Goal: Transaction & Acquisition: Purchase product/service

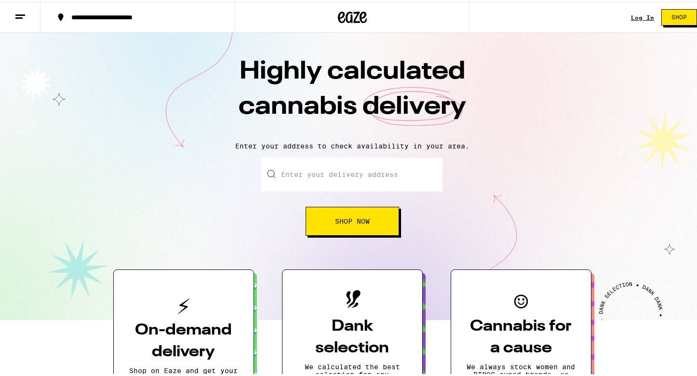
click at [388, 159] on input "Enter your delivery address" at bounding box center [352, 173] width 181 height 34
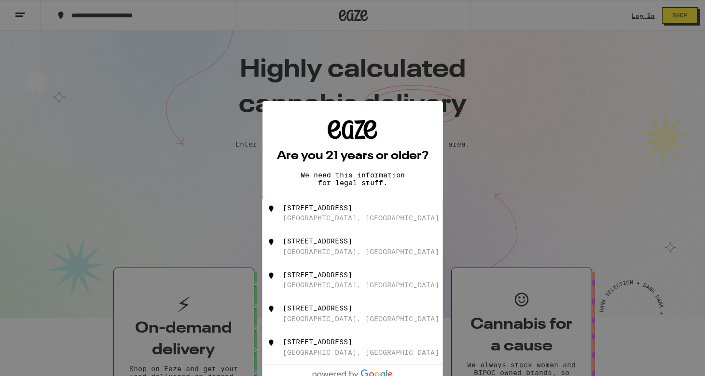
click at [358, 251] on div "[STREET_ADDRESS]" at bounding box center [369, 246] width 172 height 18
type input "[STREET_ADDRESS]"
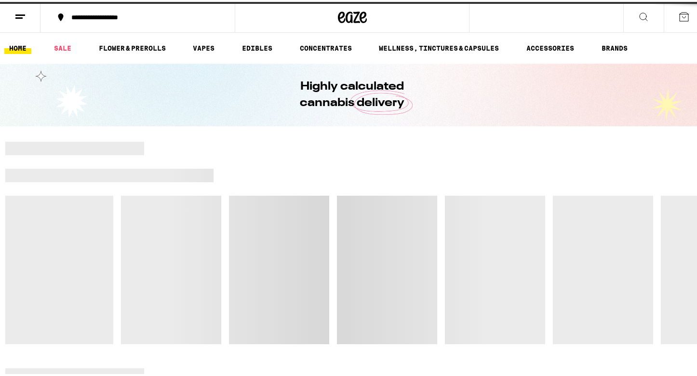
click at [361, 215] on div at bounding box center [352, 241] width 694 height 203
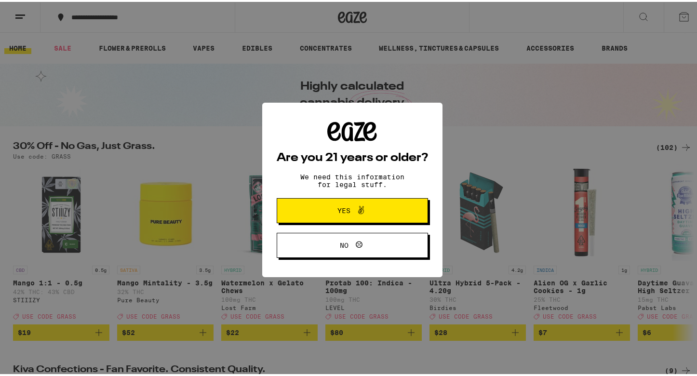
click at [380, 214] on span "Yes" at bounding box center [352, 209] width 73 height 13
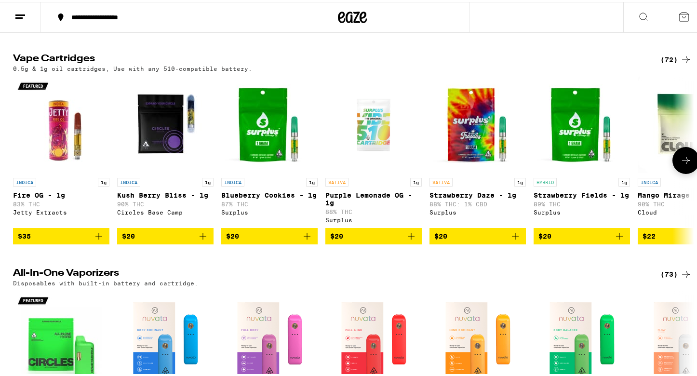
scroll to position [1110, 0]
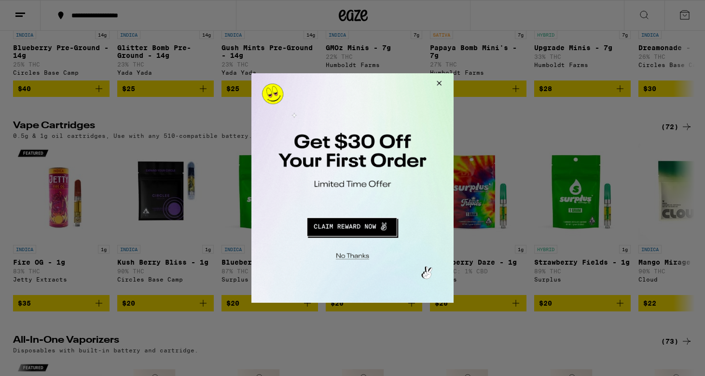
click at [348, 256] on button "Close Modal" at bounding box center [351, 254] width 196 height 15
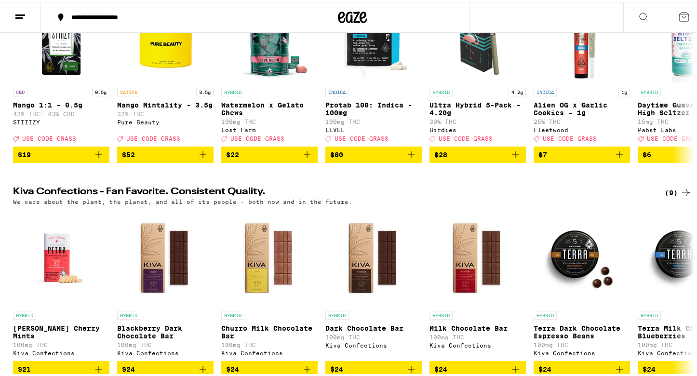
scroll to position [95, 0]
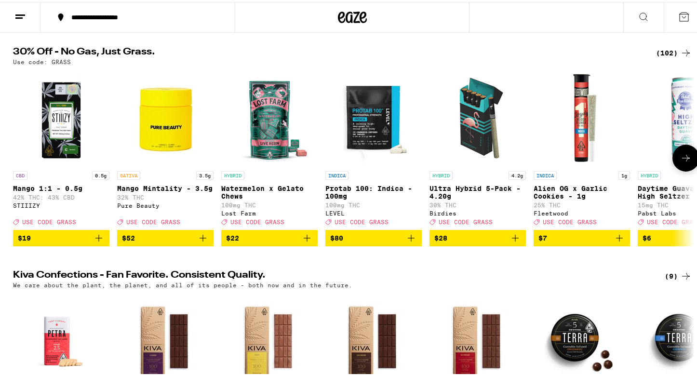
click at [685, 162] on icon at bounding box center [686, 156] width 12 height 12
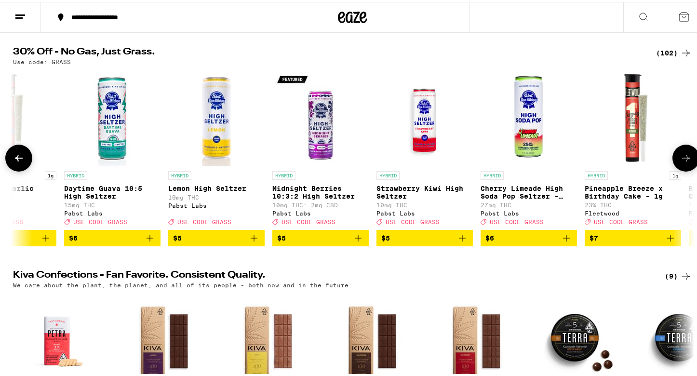
click at [685, 162] on icon at bounding box center [686, 156] width 12 height 12
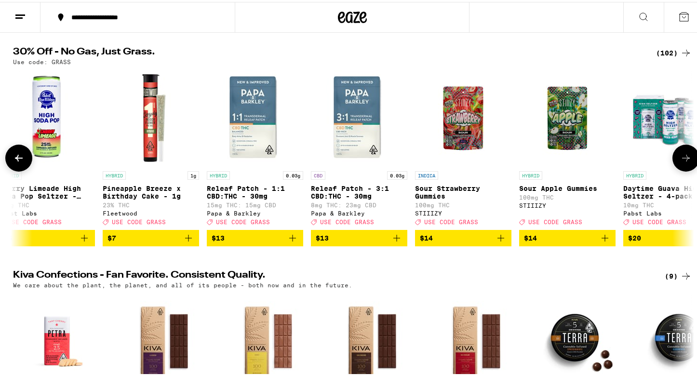
scroll to position [0, 1148]
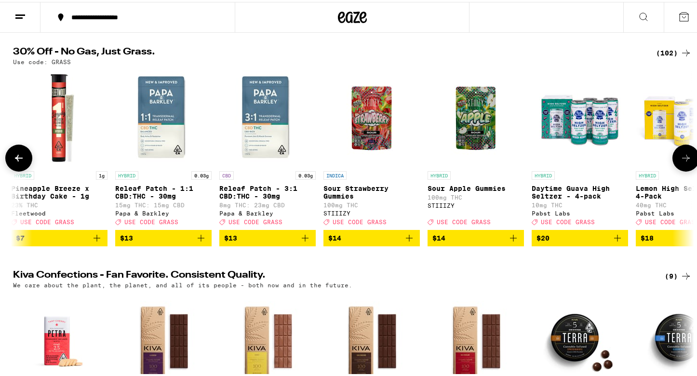
click at [685, 162] on icon at bounding box center [686, 156] width 12 height 12
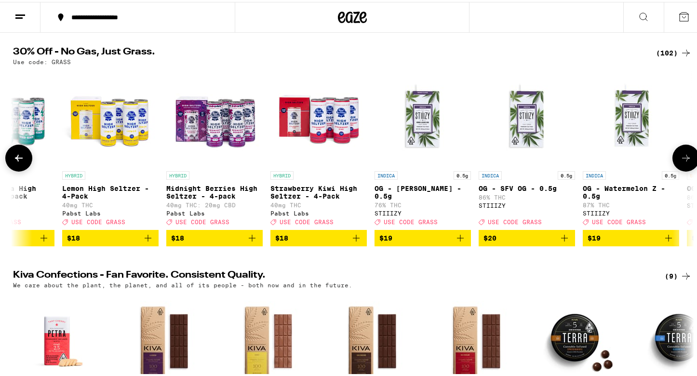
click at [685, 162] on icon at bounding box center [686, 156] width 12 height 12
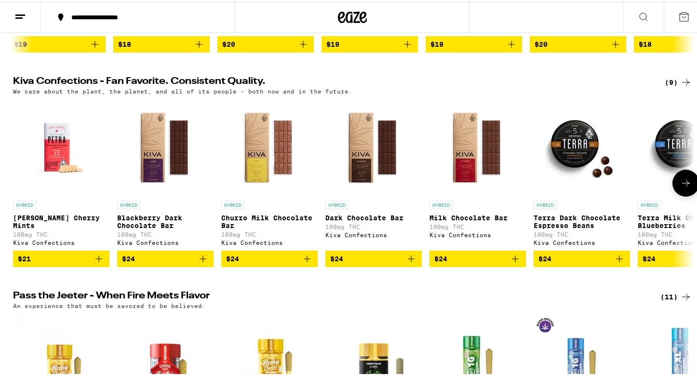
scroll to position [0, 0]
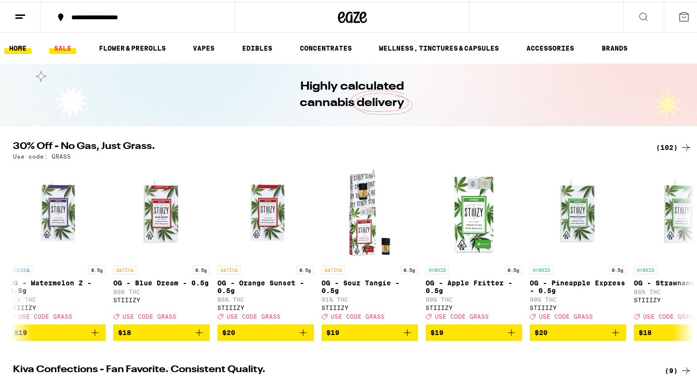
click at [53, 47] on link "SALE" at bounding box center [62, 47] width 27 height 12
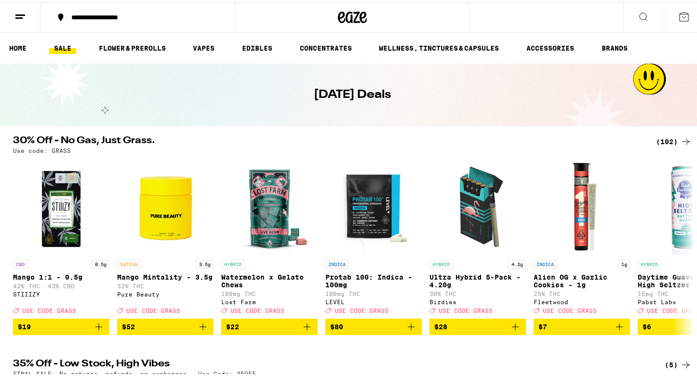
scroll to position [19, 0]
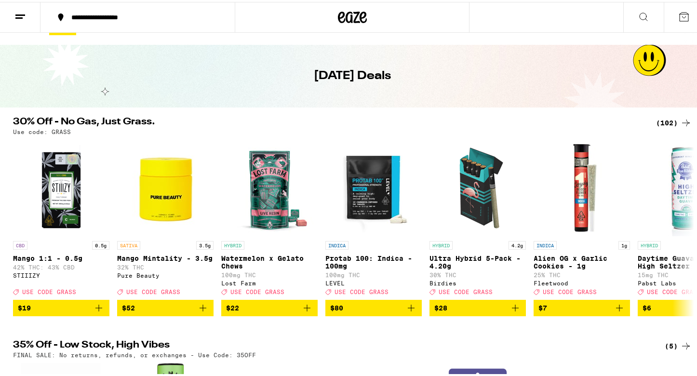
click at [659, 116] on div "(102)" at bounding box center [674, 121] width 36 height 12
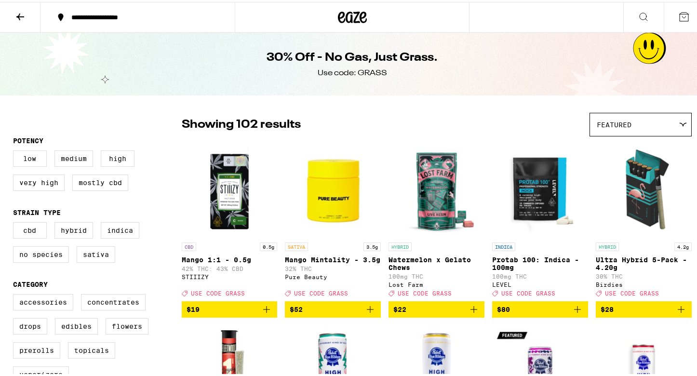
scroll to position [90, 0]
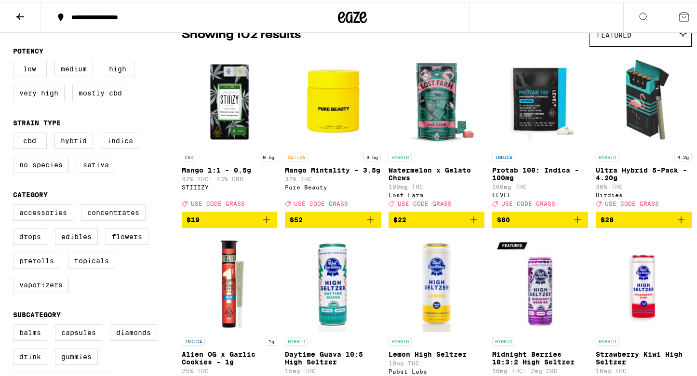
click at [302, 102] on img "Open page for Mango Mintality - 3.5g from Pure Beauty" at bounding box center [333, 98] width 96 height 96
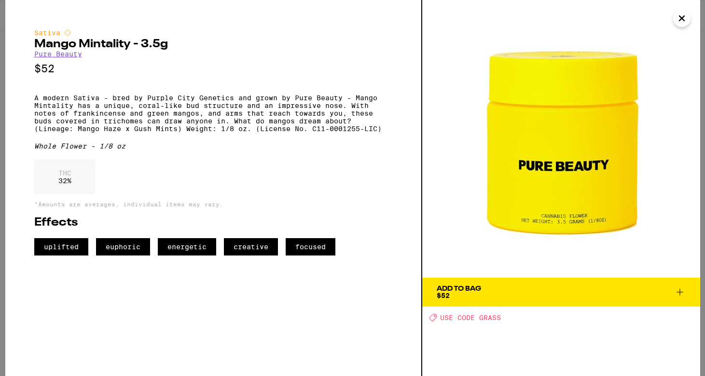
click at [678, 24] on icon "Close" at bounding box center [682, 18] width 12 height 14
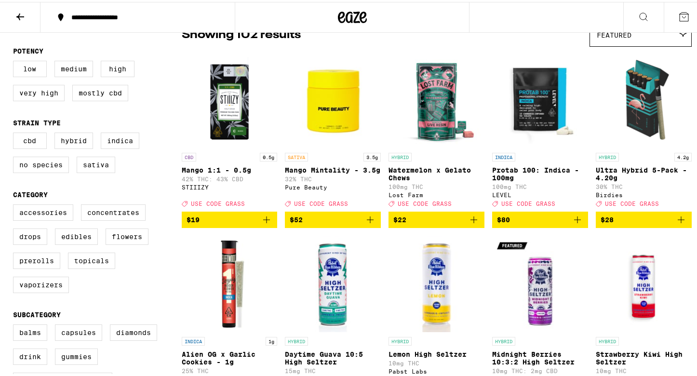
scroll to position [4, 0]
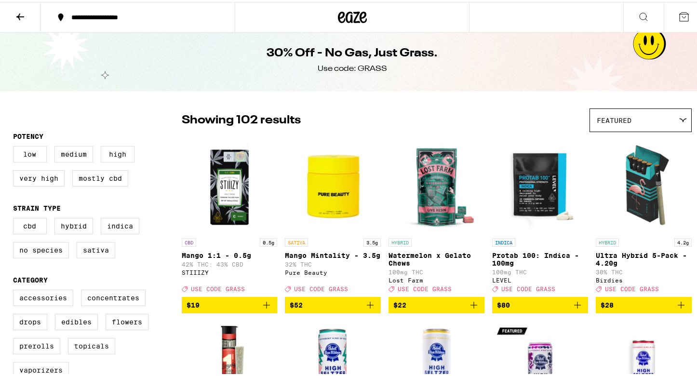
click at [658, 118] on div "Featured" at bounding box center [640, 118] width 101 height 23
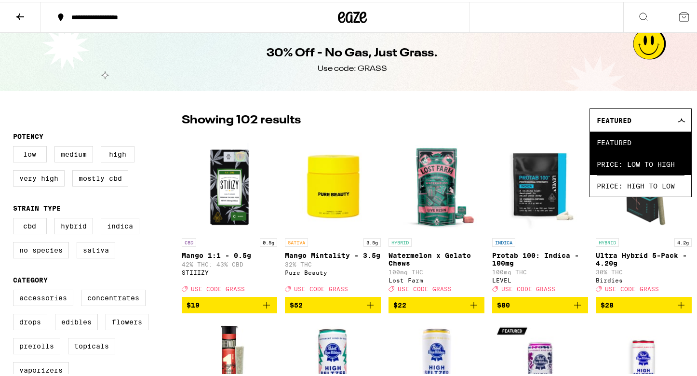
click at [646, 173] on span "Price: Low to High" at bounding box center [641, 162] width 88 height 22
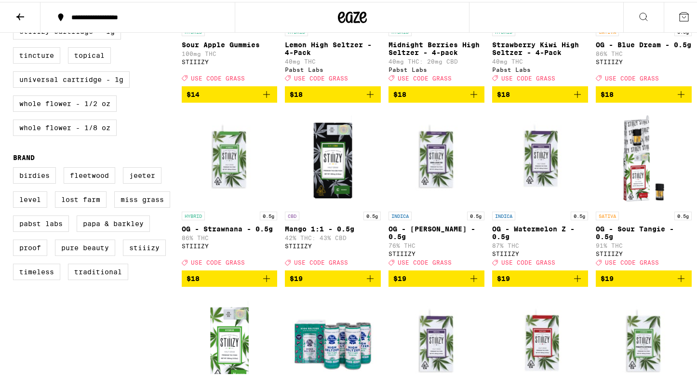
scroll to position [253, 0]
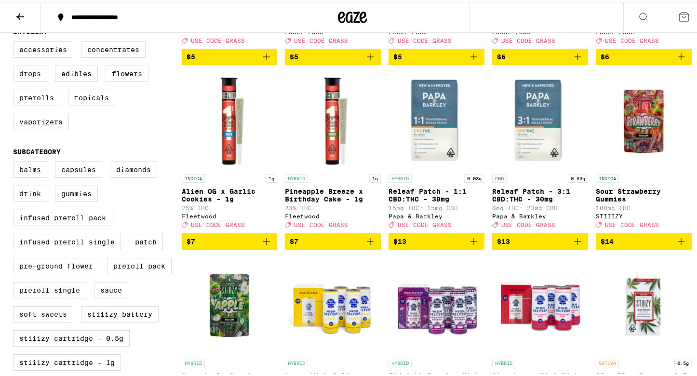
click at [261, 245] on icon "Add to bag" at bounding box center [267, 240] width 12 height 12
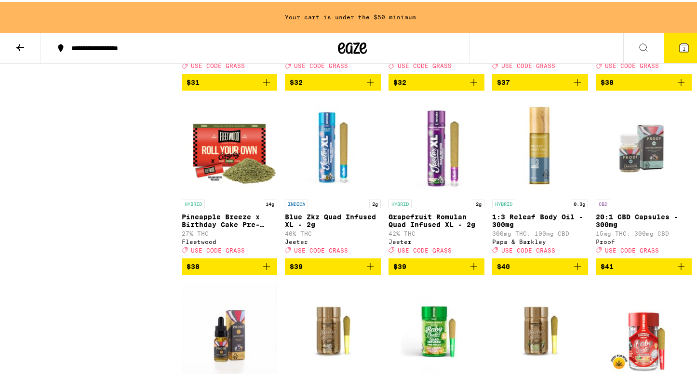
scroll to position [2701, 0]
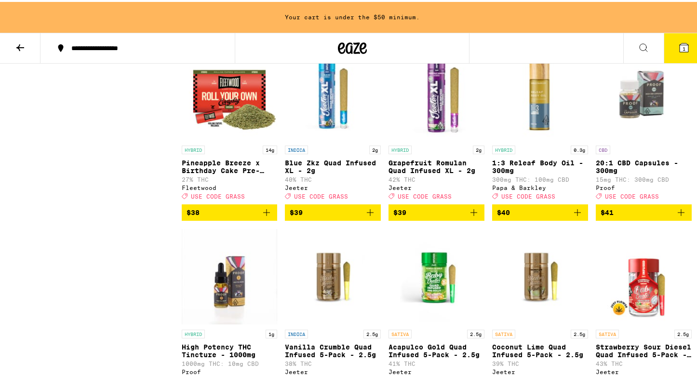
click at [229, 173] on p "Pineapple Breeze x Birthday Cake Pre-Ground - 14g" at bounding box center [230, 164] width 96 height 15
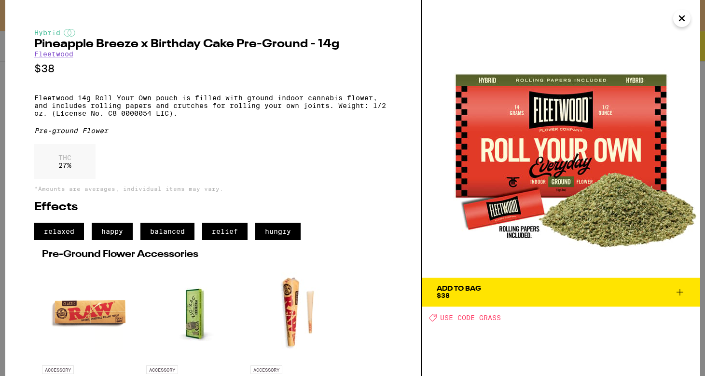
click at [683, 17] on icon "Close" at bounding box center [681, 18] width 5 height 5
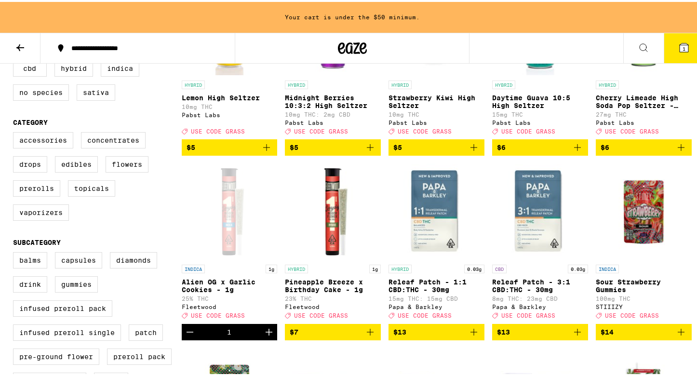
scroll to position [300, 0]
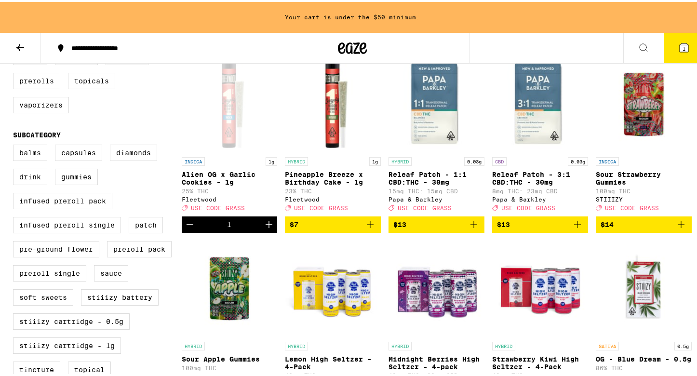
click at [32, 43] on button at bounding box center [20, 46] width 41 height 30
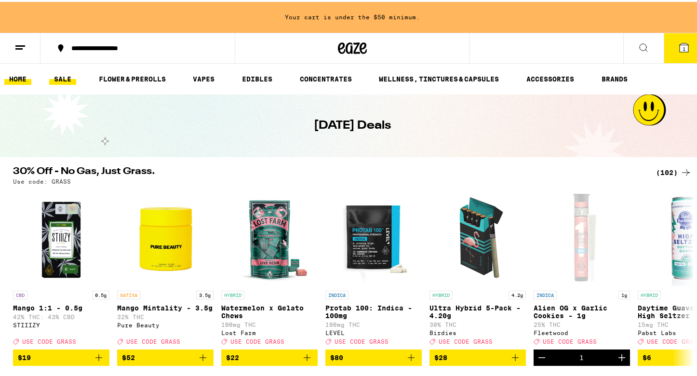
click at [12, 76] on link "HOME" at bounding box center [17, 77] width 27 height 12
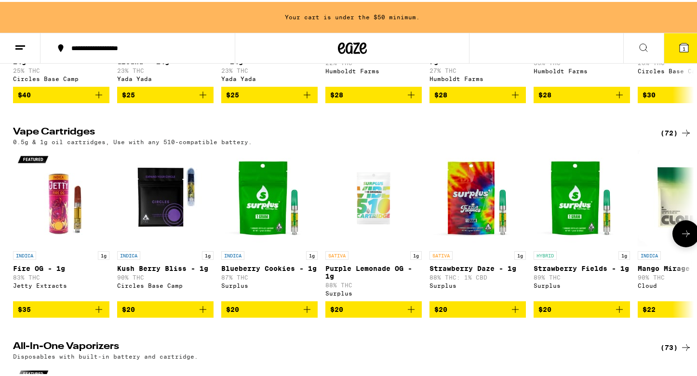
scroll to position [1191, 0]
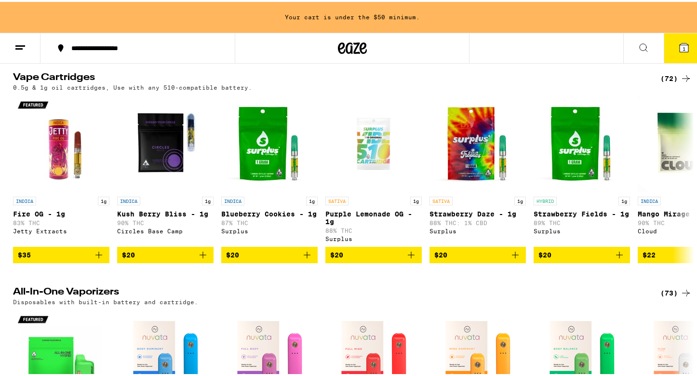
click at [665, 82] on div "(72)" at bounding box center [676, 77] width 31 height 12
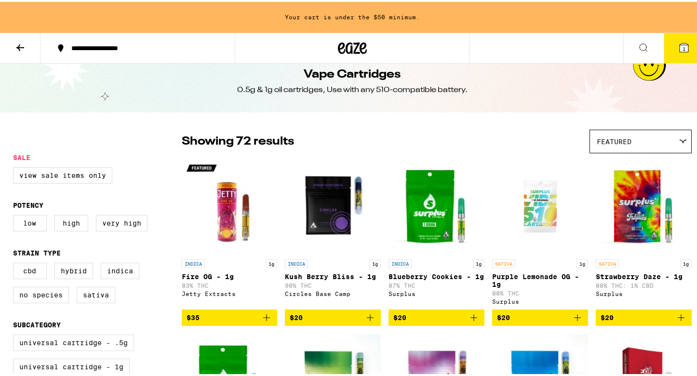
scroll to position [66, 0]
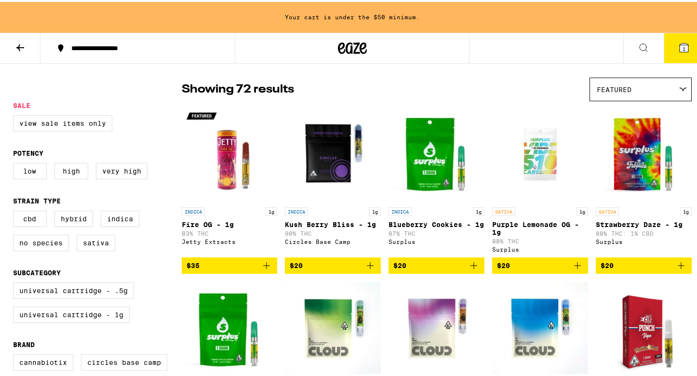
click at [662, 89] on div "Featured" at bounding box center [640, 87] width 101 height 23
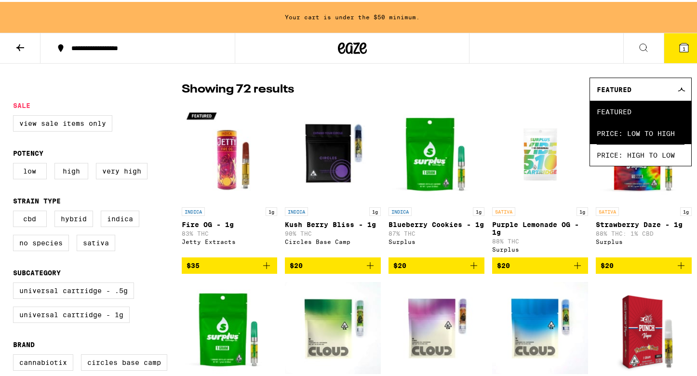
click at [639, 140] on span "Price: Low to High" at bounding box center [641, 132] width 88 height 22
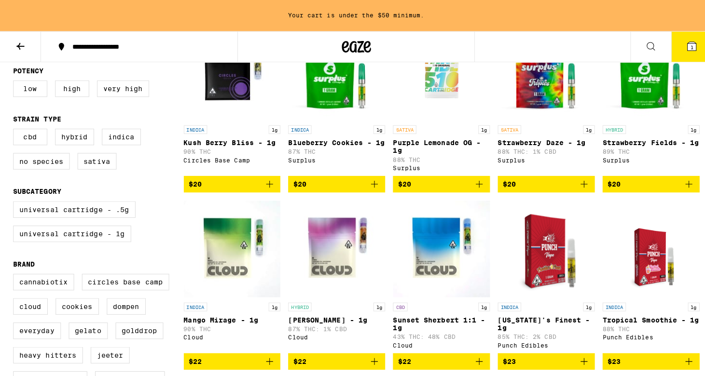
scroll to position [72, 0]
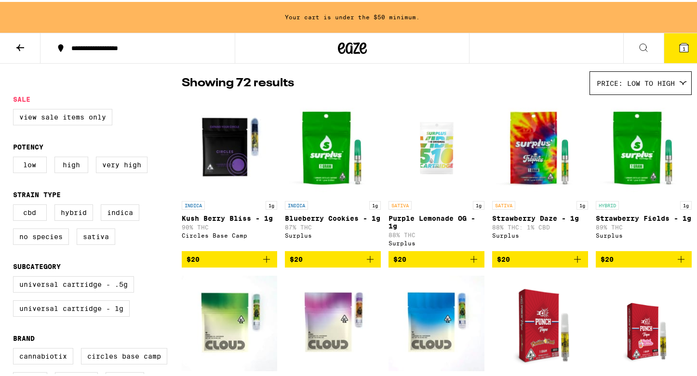
click at [269, 257] on button "$20" at bounding box center [230, 257] width 96 height 16
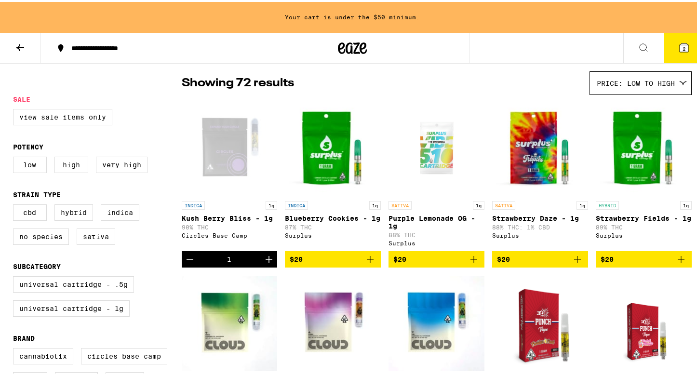
click at [666, 52] on button "2" at bounding box center [684, 46] width 41 height 30
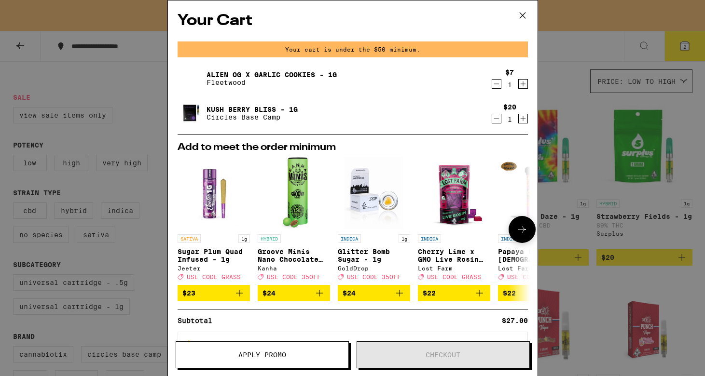
click at [518, 229] on icon at bounding box center [522, 230] width 12 height 12
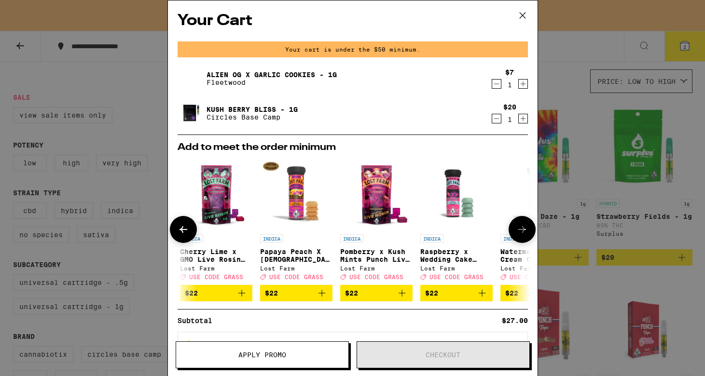
click at [518, 229] on icon at bounding box center [522, 230] width 12 height 12
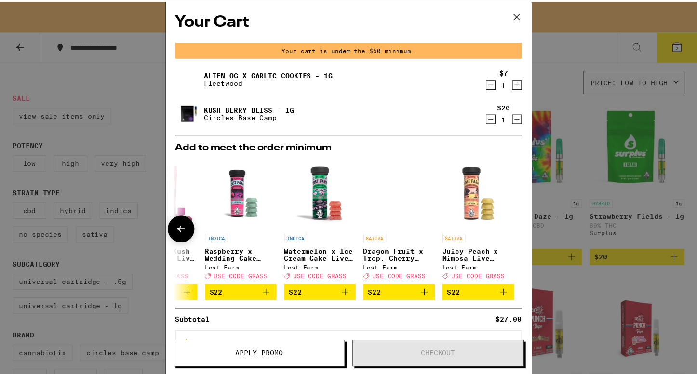
scroll to position [0, 458]
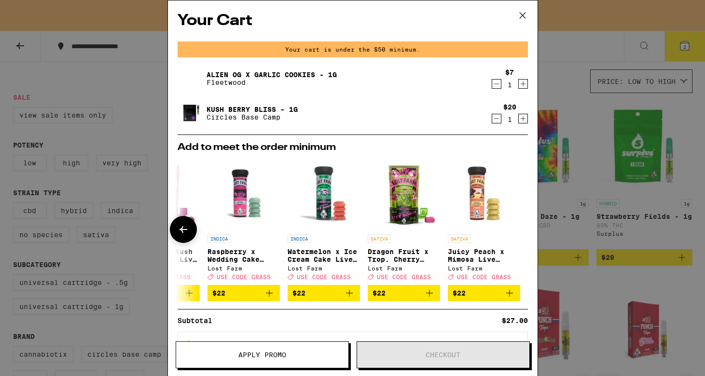
click at [518, 229] on div at bounding box center [521, 229] width 27 height 27
click at [525, 16] on icon at bounding box center [522, 15] width 14 height 14
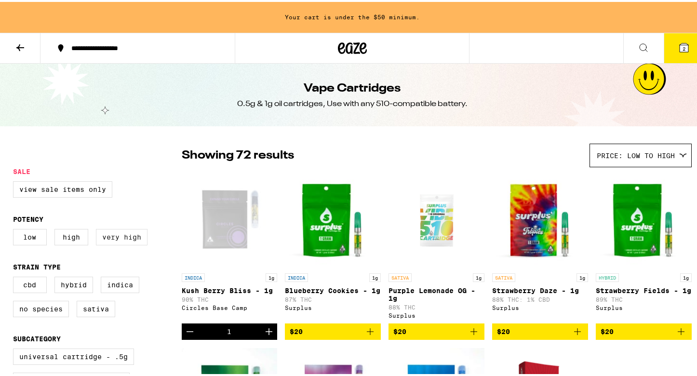
click at [121, 244] on label "Very High" at bounding box center [122, 235] width 52 height 16
click at [15, 229] on input "Very High" at bounding box center [15, 229] width 0 height 0
checkbox input "true"
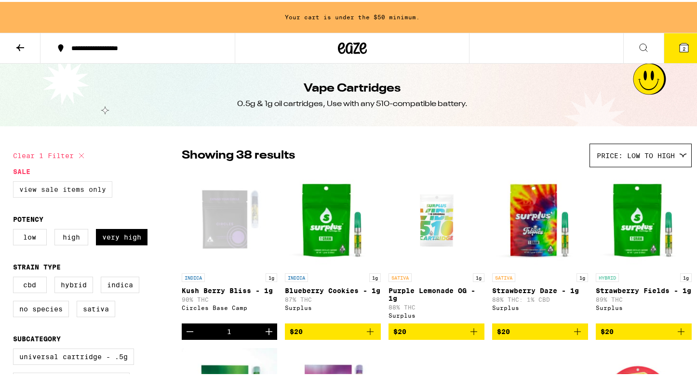
click at [74, 183] on label "View Sale Items Only" at bounding box center [62, 187] width 99 height 16
click at [15, 181] on input "View Sale Items Only" at bounding box center [15, 181] width 0 height 0
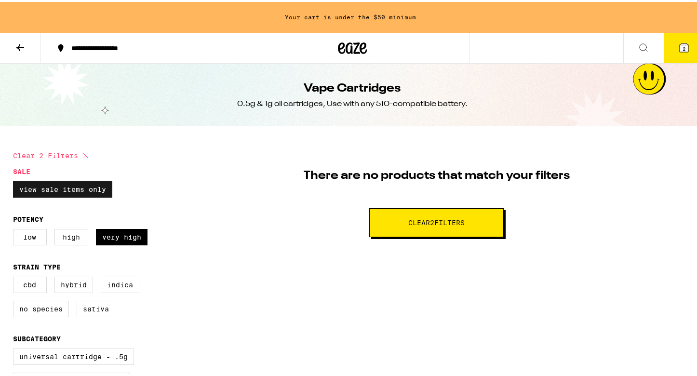
click at [81, 185] on label "View Sale Items Only" at bounding box center [62, 187] width 99 height 16
click at [15, 181] on input "View Sale Items Only" at bounding box center [15, 181] width 0 height 0
checkbox input "false"
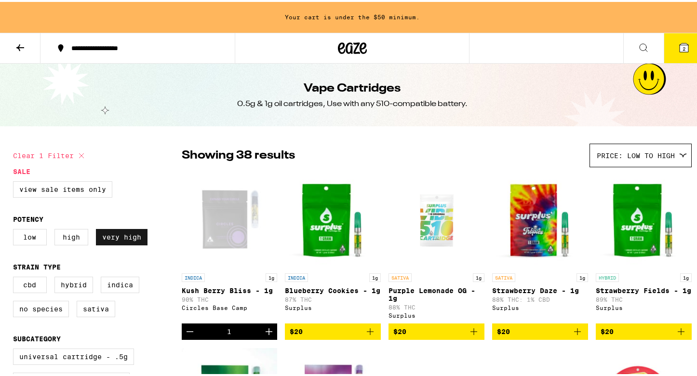
click at [103, 242] on label "Very High" at bounding box center [122, 235] width 52 height 16
click at [15, 229] on input "Very High" at bounding box center [15, 229] width 0 height 0
checkbox input "false"
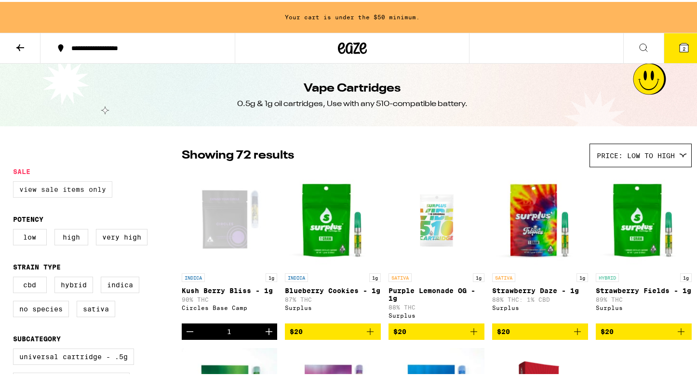
click at [93, 190] on label "View Sale Items Only" at bounding box center [62, 187] width 99 height 16
click at [15, 181] on input "View Sale Items Only" at bounding box center [15, 181] width 0 height 0
checkbox input "true"
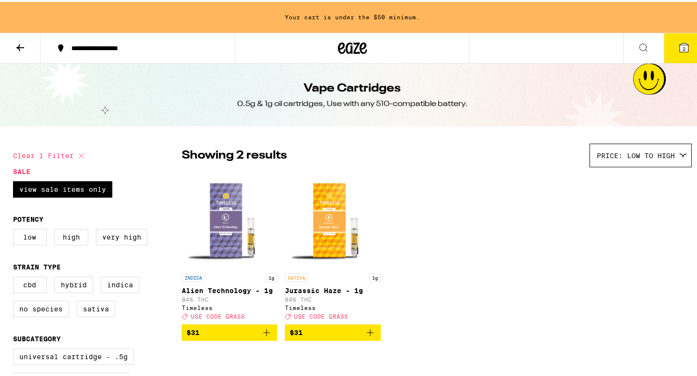
click at [267, 334] on icon "Add to bag" at bounding box center [267, 331] width 12 height 12
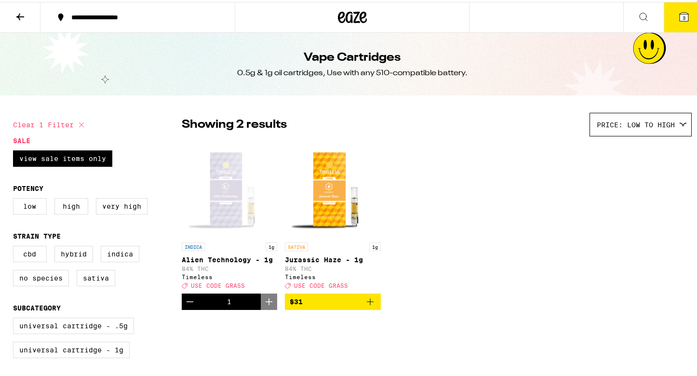
click at [691, 6] on button "3" at bounding box center [684, 15] width 41 height 30
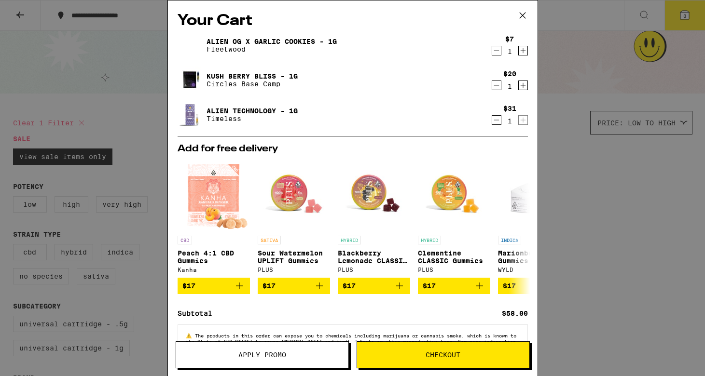
click at [492, 83] on icon "Decrement" at bounding box center [496, 86] width 9 height 12
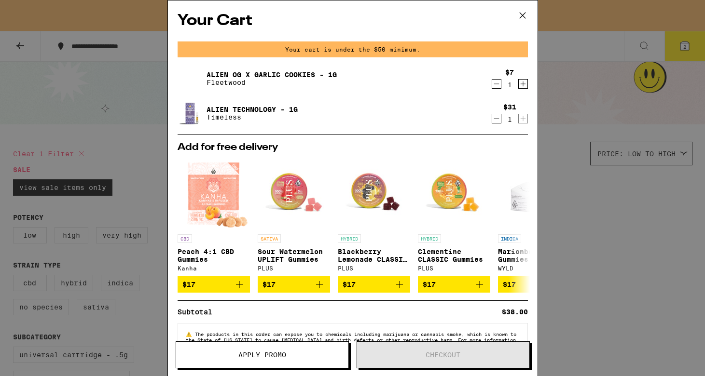
click at [518, 85] on icon "Increment" at bounding box center [522, 84] width 9 height 12
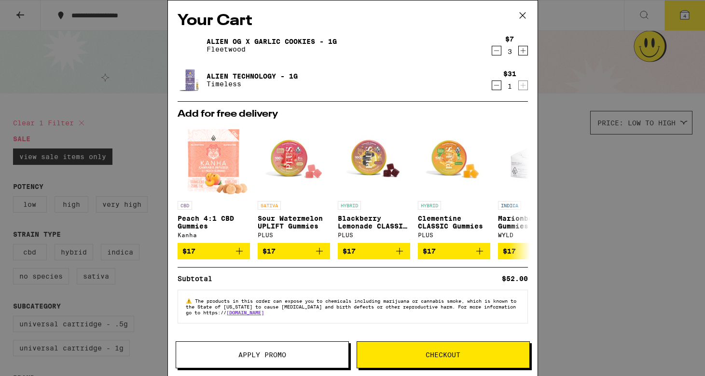
click at [525, 20] on icon at bounding box center [522, 15] width 14 height 14
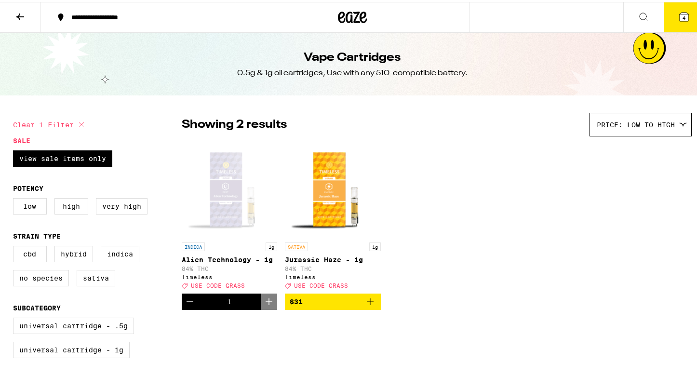
click at [680, 13] on icon at bounding box center [684, 15] width 9 height 9
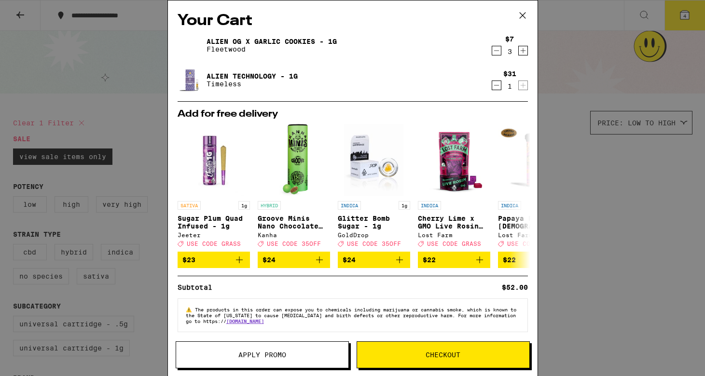
click at [307, 352] on span "Apply Promo" at bounding box center [262, 355] width 172 height 7
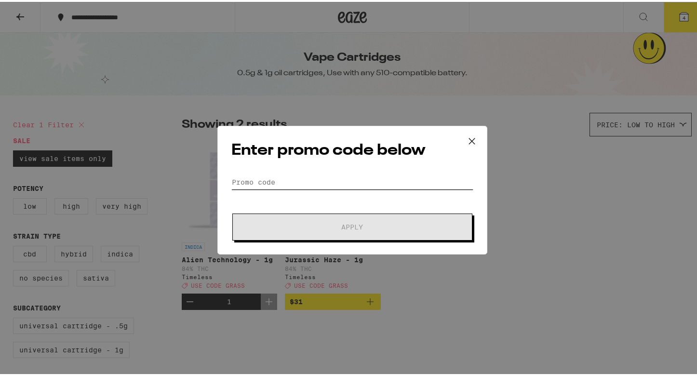
click at [363, 179] on input "Promo Code" at bounding box center [352, 180] width 242 height 14
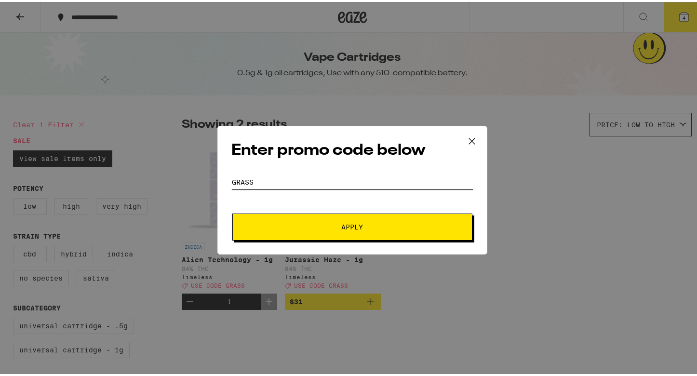
type input "GRASS"
click at [409, 233] on button "Apply" at bounding box center [352, 225] width 240 height 27
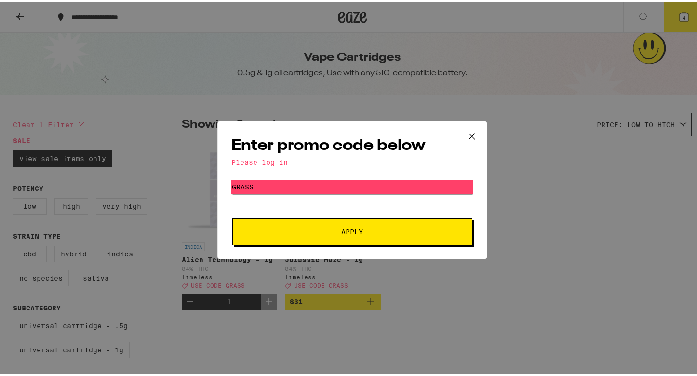
click at [311, 237] on button "Apply" at bounding box center [352, 230] width 240 height 27
click at [231, 185] on input "GRASS" at bounding box center [352, 185] width 242 height 14
click at [472, 136] on icon at bounding box center [472, 134] width 14 height 14
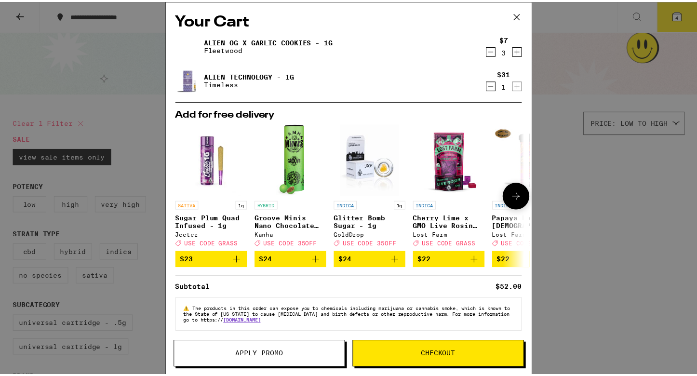
scroll to position [9, 0]
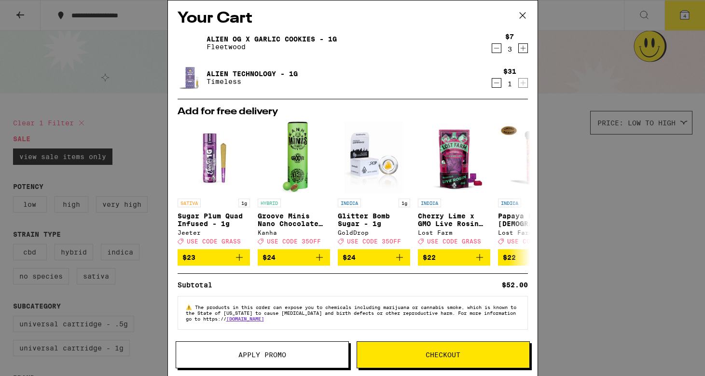
click at [650, 173] on div "Your Cart Alien OG x Garlic Cookies - 1g Fleetwood $7 3 Alien Technology - 1g T…" at bounding box center [352, 188] width 705 height 376
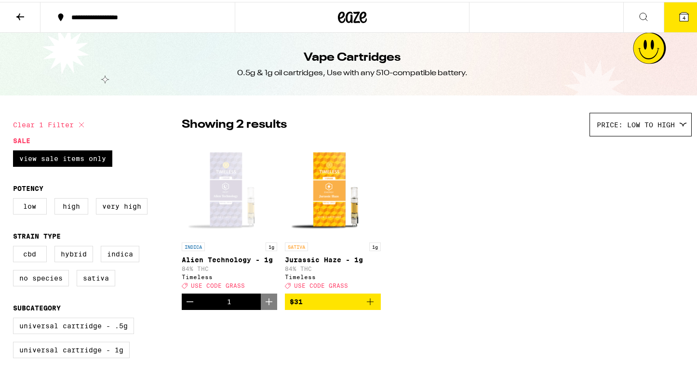
click at [683, 19] on span "4" at bounding box center [684, 16] width 3 height 6
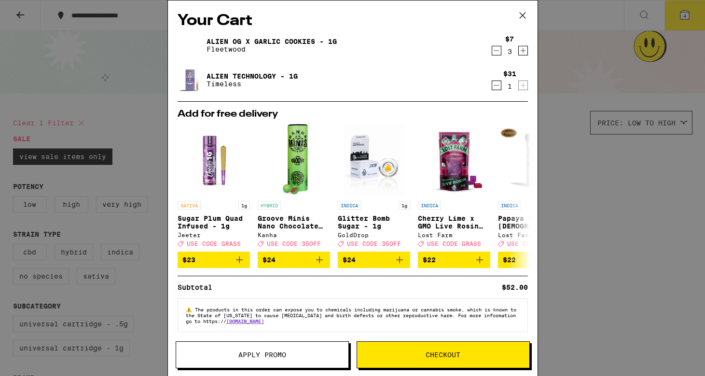
click at [590, 236] on div "Your Cart Alien OG x Garlic Cookies - 1g Fleetwood $7 3 Alien Technology - 1g T…" at bounding box center [352, 188] width 705 height 376
